Goal: Transaction & Acquisition: Download file/media

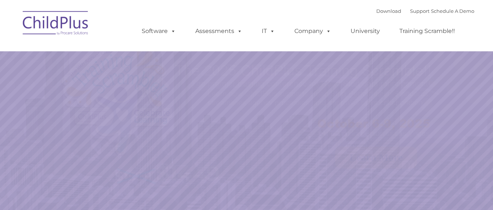
select select "MEDIUM"
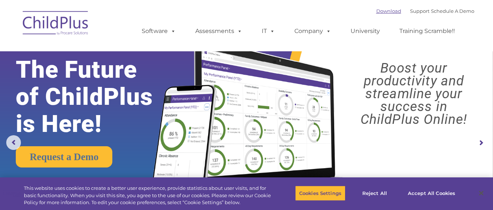
click at [386, 12] on link "Download" at bounding box center [388, 11] width 25 height 6
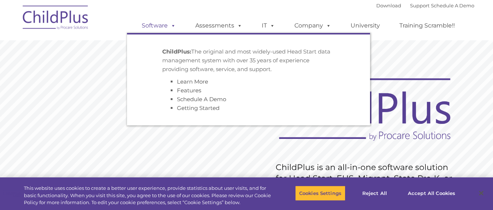
click at [173, 26] on span at bounding box center [172, 25] width 8 height 7
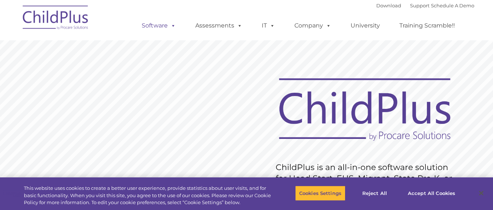
click at [158, 25] on link "Software" at bounding box center [158, 25] width 49 height 15
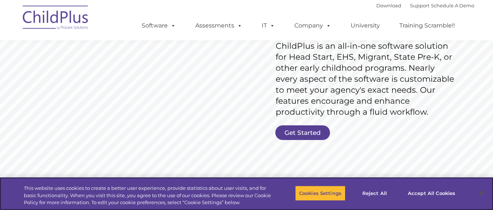
scroll to position [157, 0]
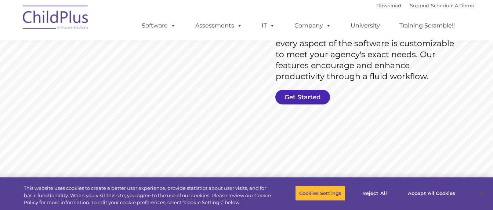
click at [316, 98] on link "Get Started" at bounding box center [302, 97] width 55 height 15
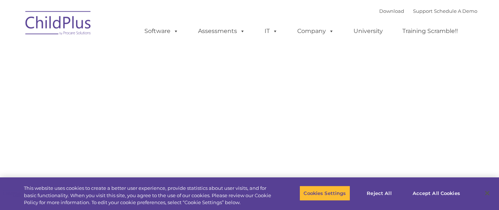
type input ""
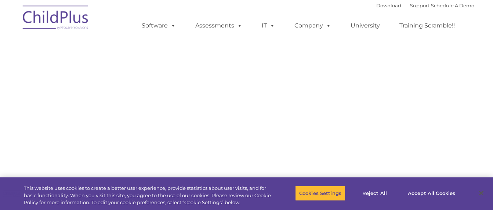
select select "MEDIUM"
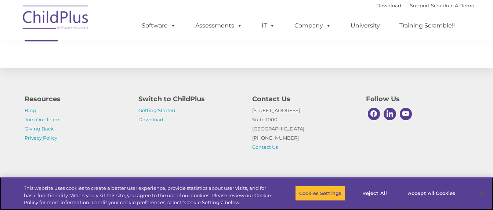
scroll to position [426, 0]
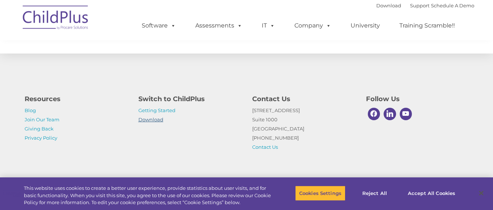
click at [148, 120] on link "Download" at bounding box center [150, 120] width 25 height 6
